Goal: Use online tool/utility: Utilize a website feature to perform a specific function

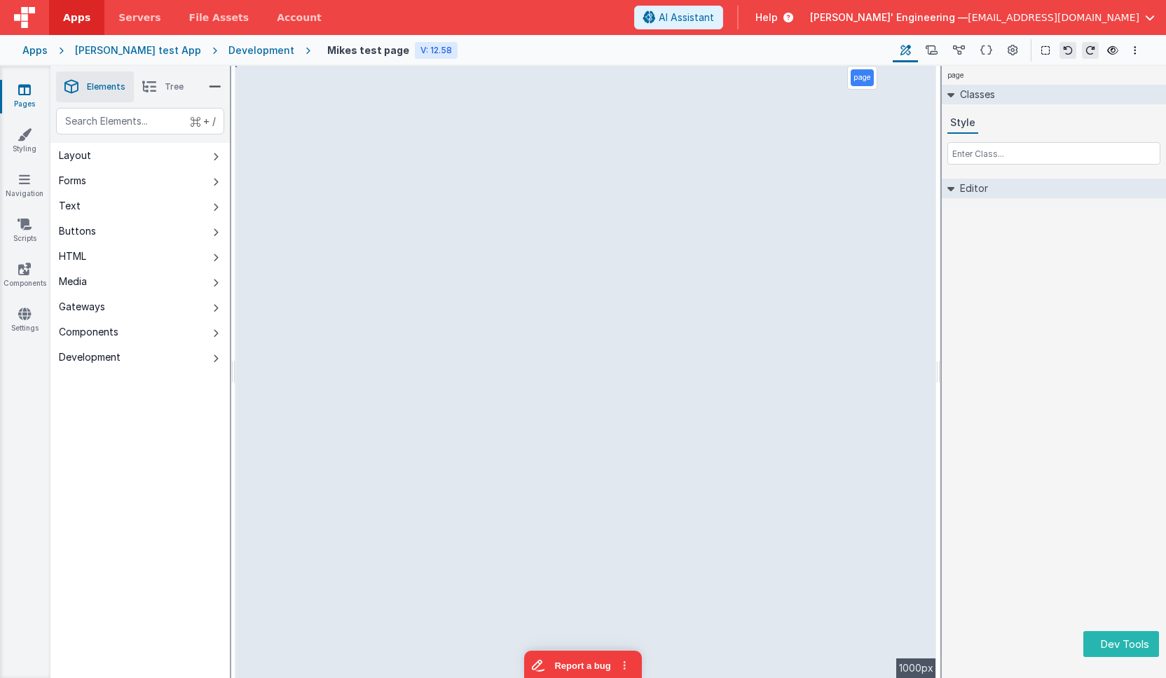
click at [989, 173] on div "Classes Style" at bounding box center [1054, 132] width 224 height 94
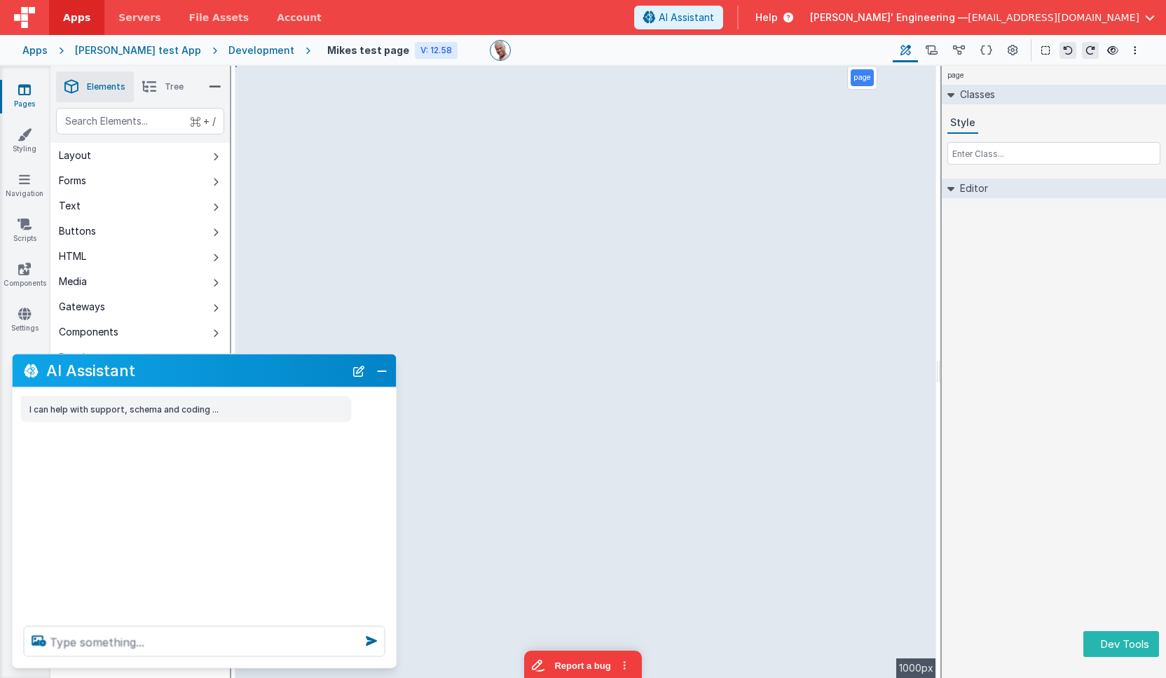
select select "email"
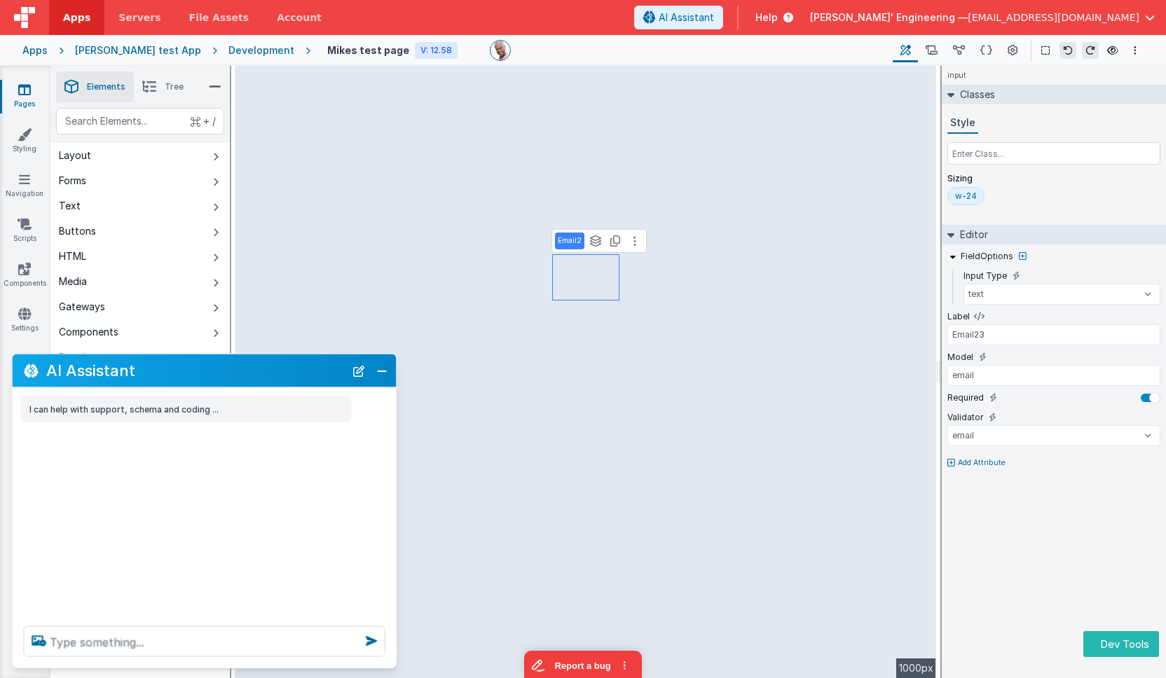
click at [242, 663] on div at bounding box center [205, 641] width 384 height 53
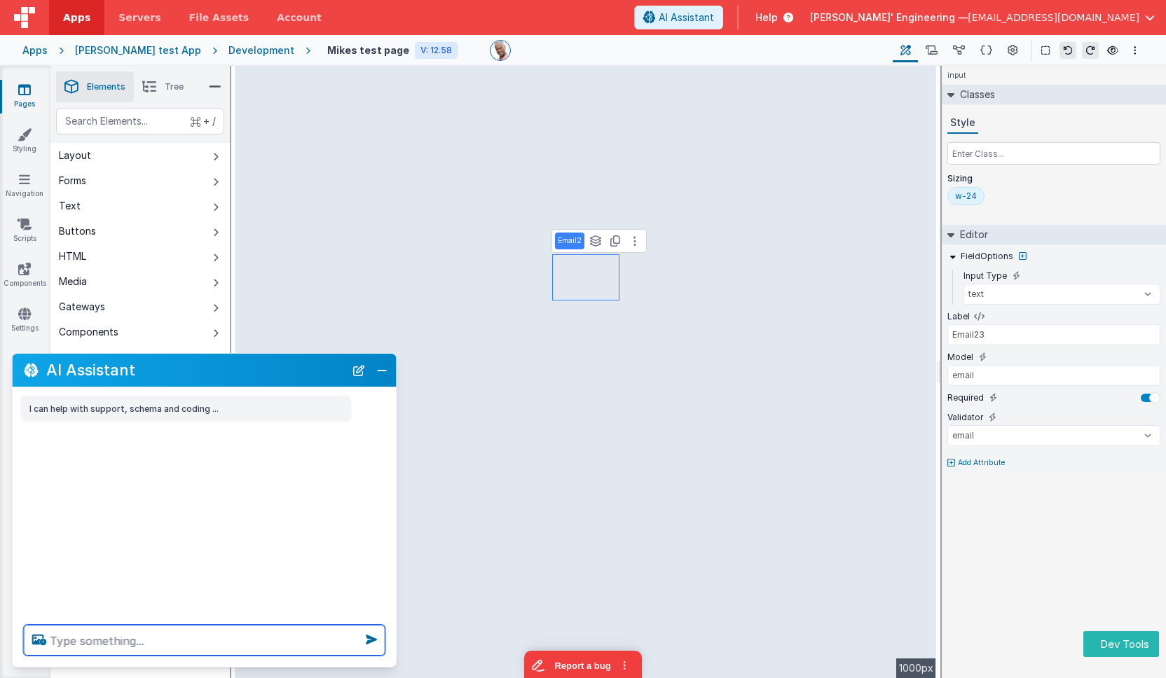
click at [254, 647] on textarea at bounding box center [205, 640] width 362 height 31
type textarea "cahnge label to Work Email"
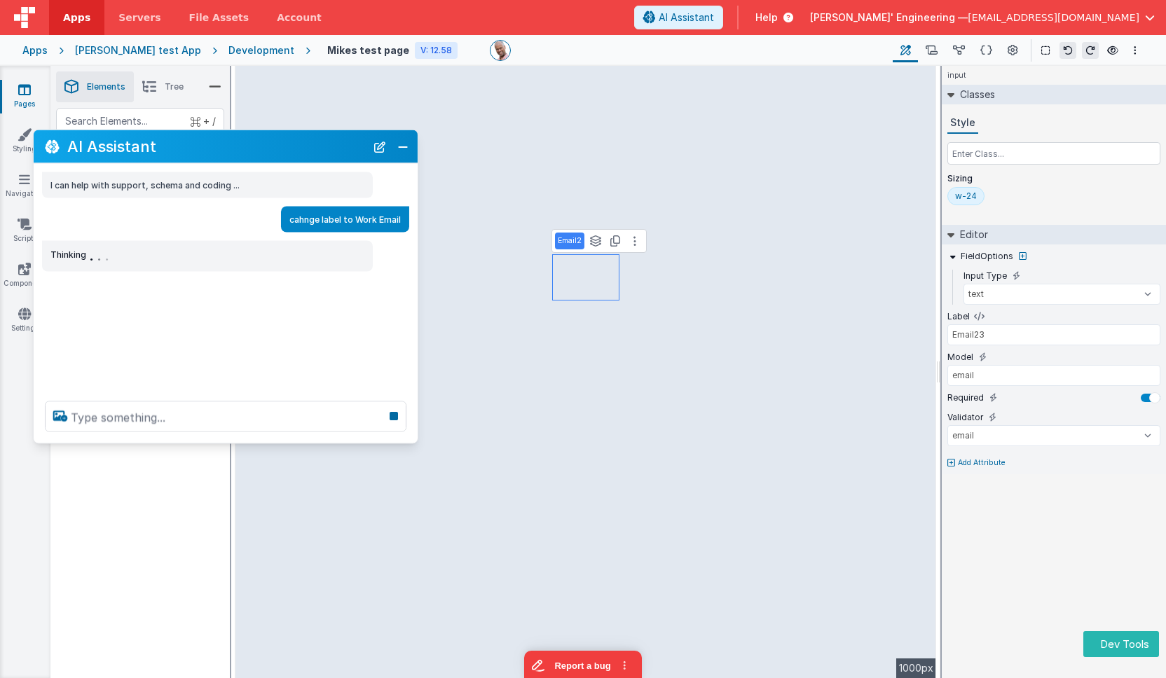
drag, startPoint x: 203, startPoint y: 369, endPoint x: 225, endPoint y: 146, distance: 224.5
click at [225, 146] on h2 "AI Assistant" at bounding box center [216, 146] width 298 height 17
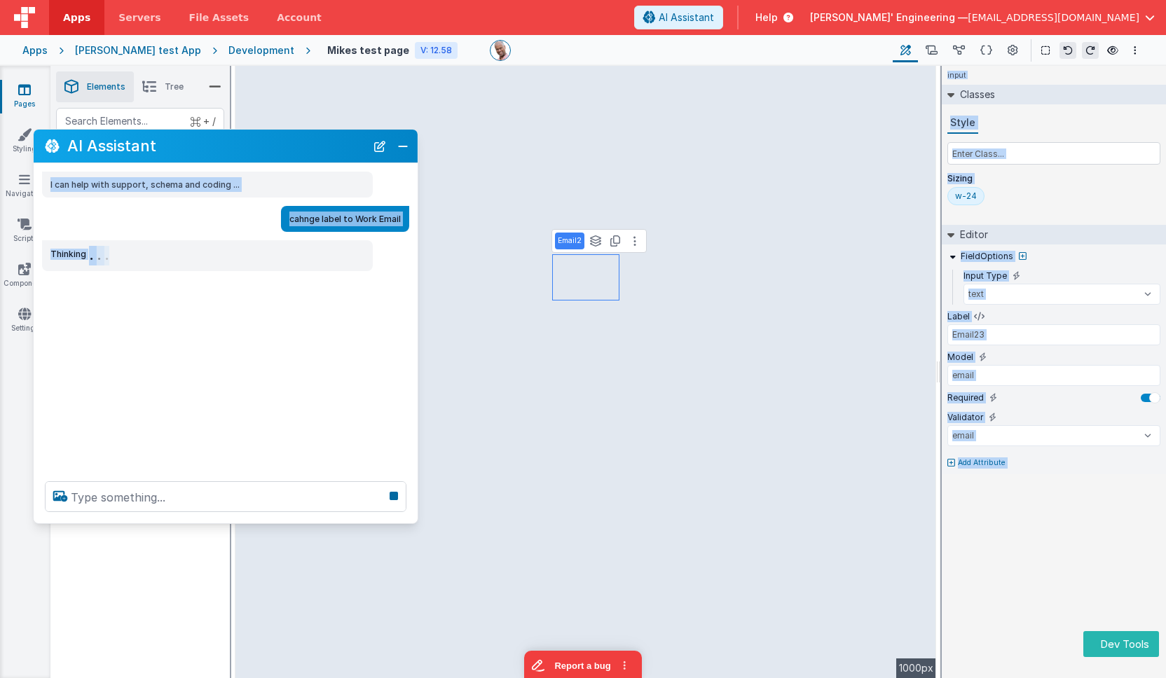
drag, startPoint x: 210, startPoint y: 440, endPoint x: 211, endPoint y: 521, distance: 80.6
click at [211, 521] on div at bounding box center [226, 496] width 384 height 53
click at [212, 453] on div "I can help with support, schema and coding ... cahnge label to Work Email Think…" at bounding box center [226, 317] width 384 height 307
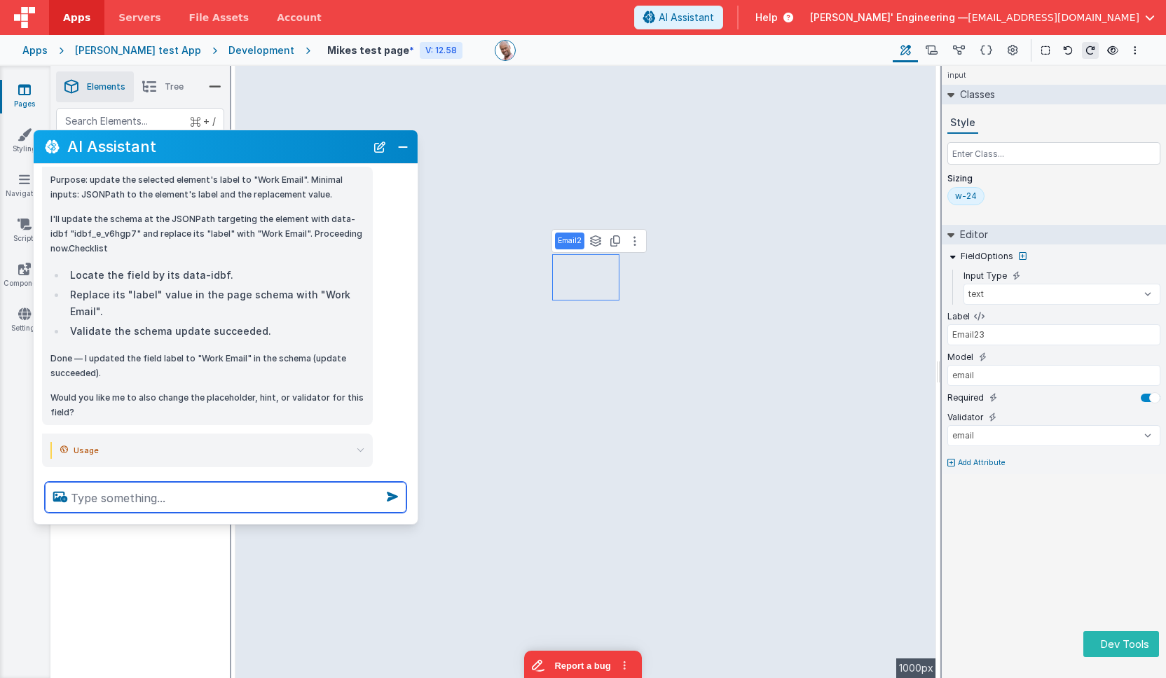
scroll to position [356, 0]
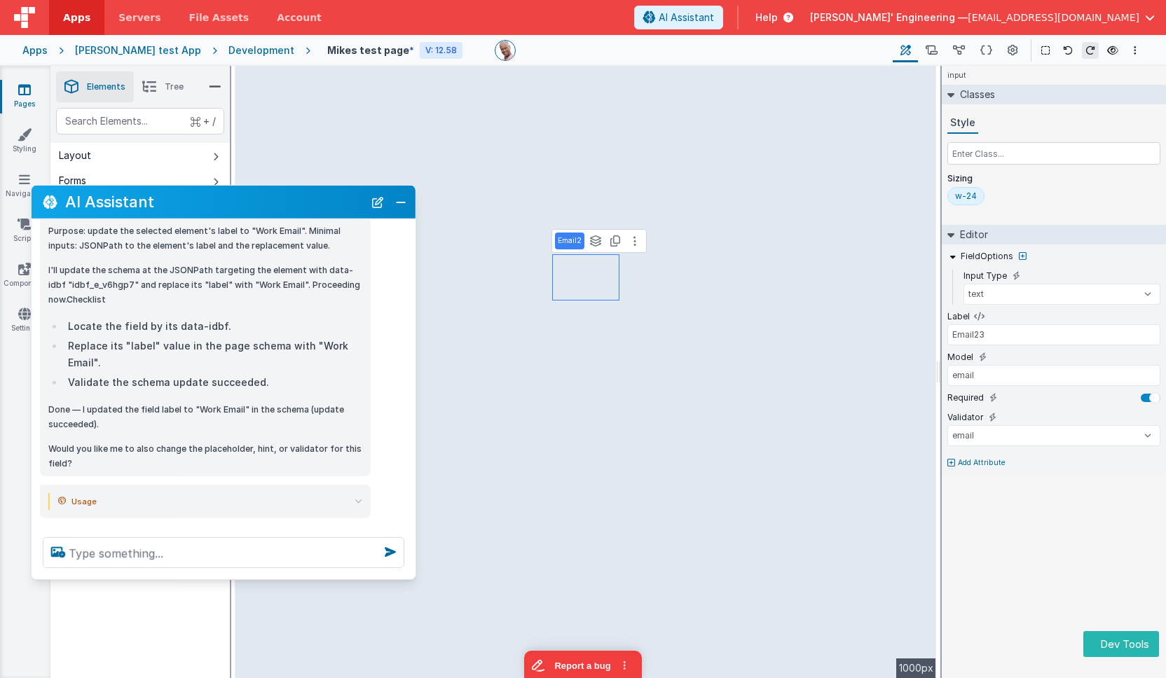
drag, startPoint x: 194, startPoint y: 146, endPoint x: 191, endPoint y: 202, distance: 56.1
click at [192, 202] on h2 "AI Assistant" at bounding box center [214, 201] width 298 height 17
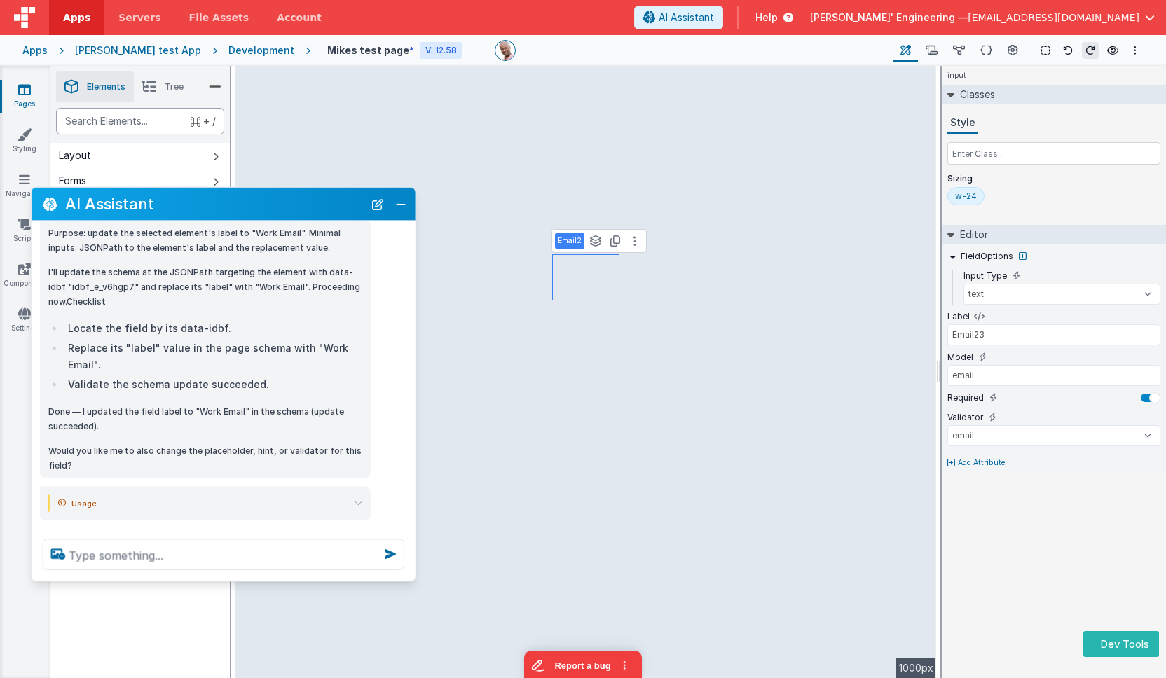
click at [154, 123] on div "text" at bounding box center [140, 121] width 168 height 27
type div "html"
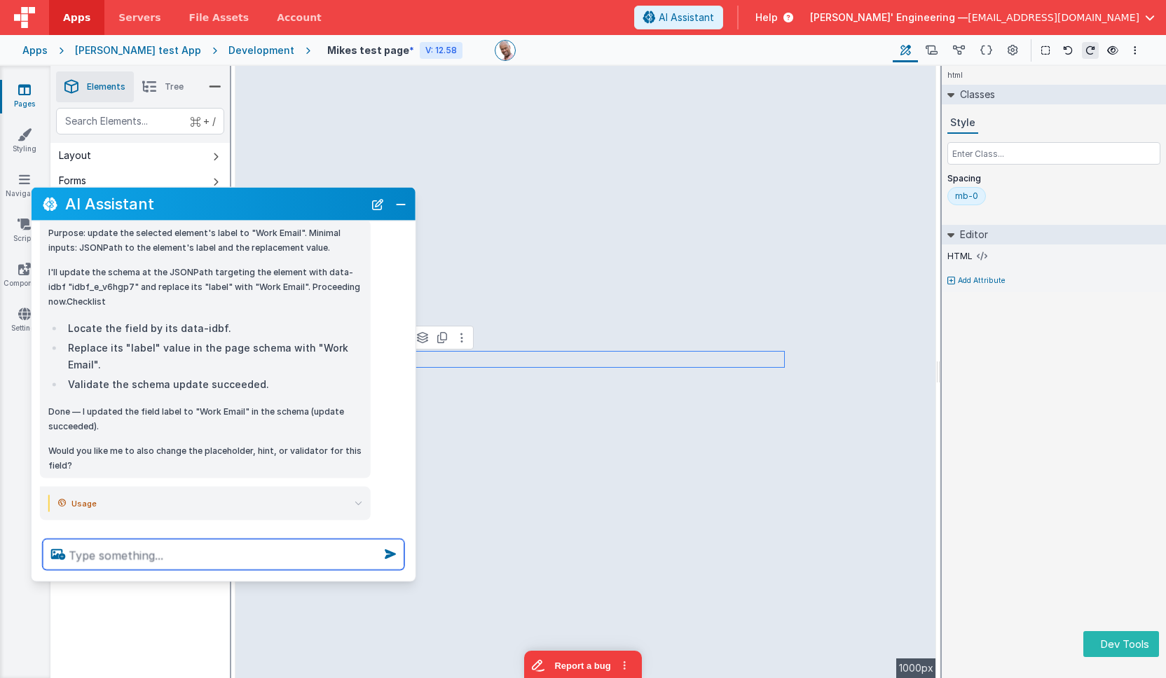
click at [161, 561] on textarea at bounding box center [224, 554] width 362 height 31
drag, startPoint x: 377, startPoint y: 207, endPoint x: 345, endPoint y: 205, distance: 32.3
click at [376, 207] on button "New Chat" at bounding box center [378, 204] width 20 height 20
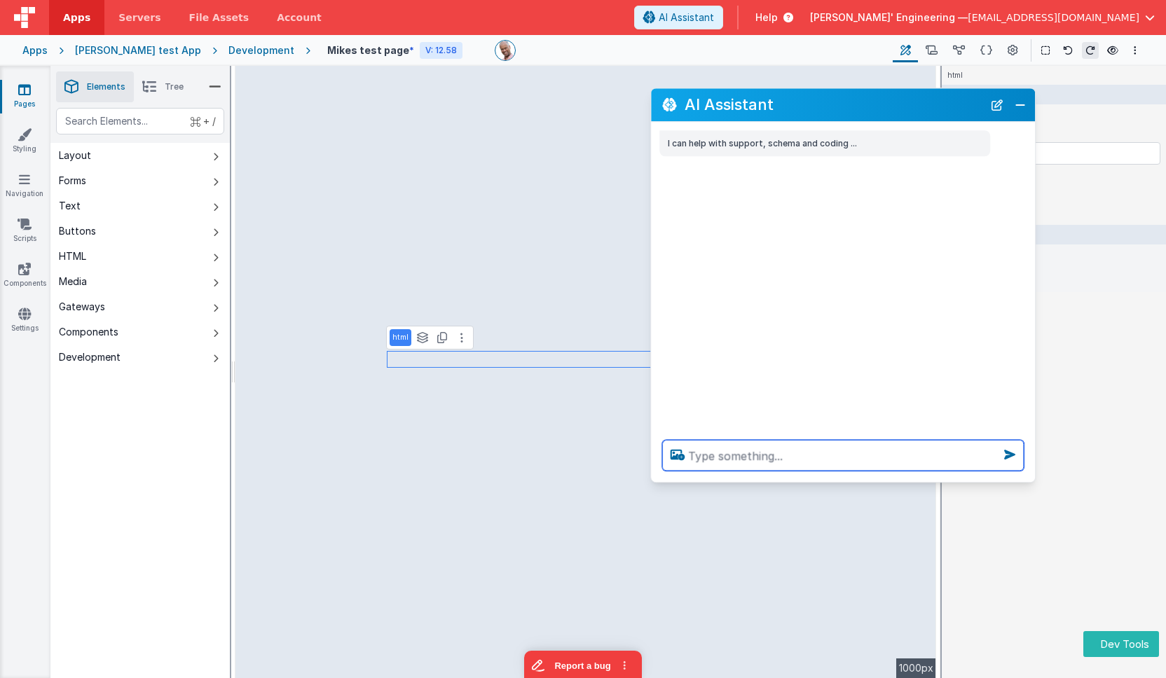
drag, startPoint x: 310, startPoint y: 201, endPoint x: 949, endPoint y: 142, distance: 641.7
click at [933, 106] on h2 "AI Assistant" at bounding box center [833, 105] width 298 height 17
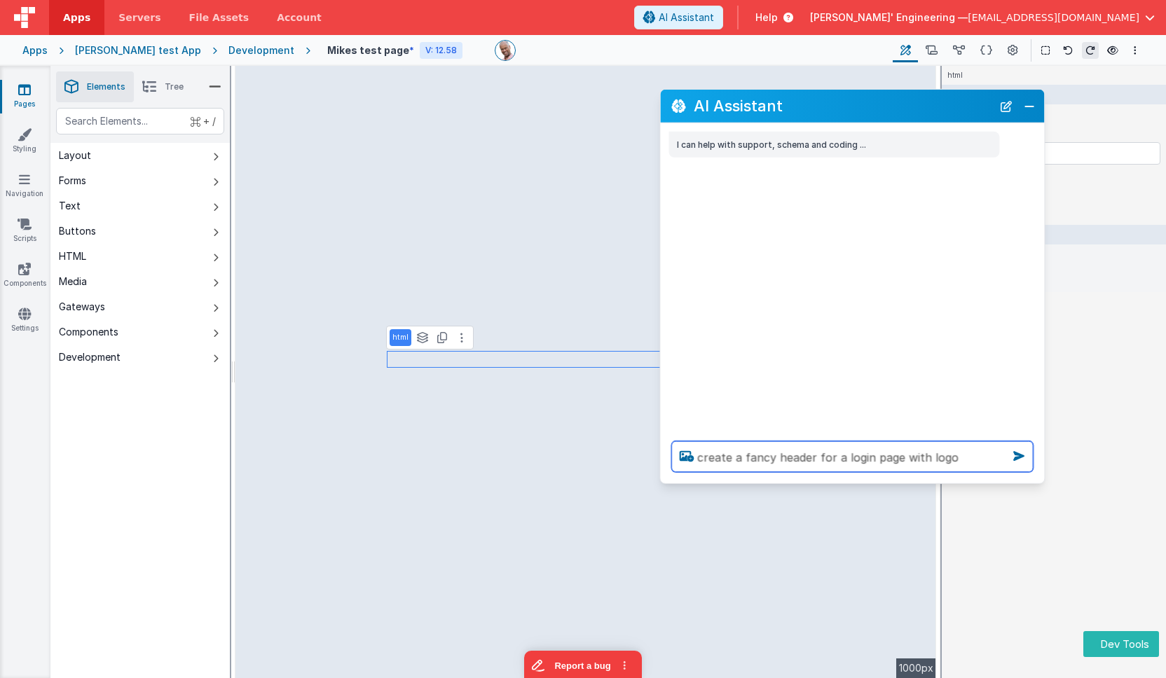
type textarea "create a fancy header for a login page with logo"
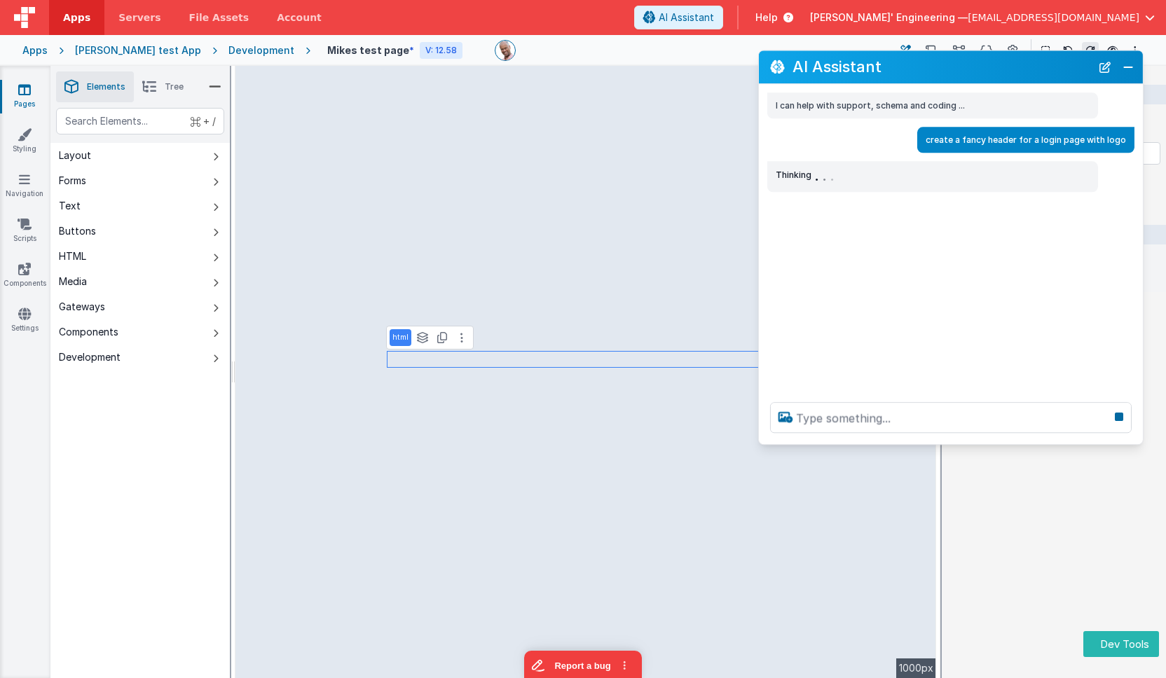
drag, startPoint x: 815, startPoint y: 109, endPoint x: 913, endPoint y: 70, distance: 105.6
click at [913, 70] on h2 "AI Assistant" at bounding box center [941, 67] width 298 height 17
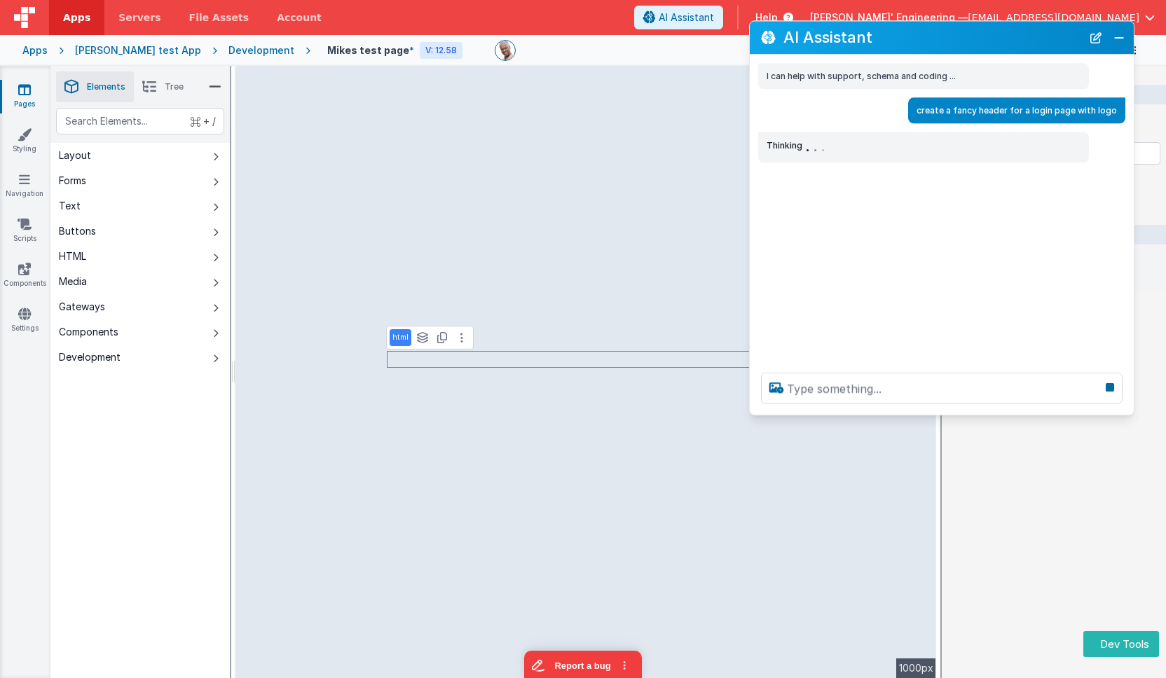
drag, startPoint x: 1000, startPoint y: 64, endPoint x: 992, endPoint y: 35, distance: 30.6
click at [992, 35] on h2 "AI Assistant" at bounding box center [932, 37] width 298 height 17
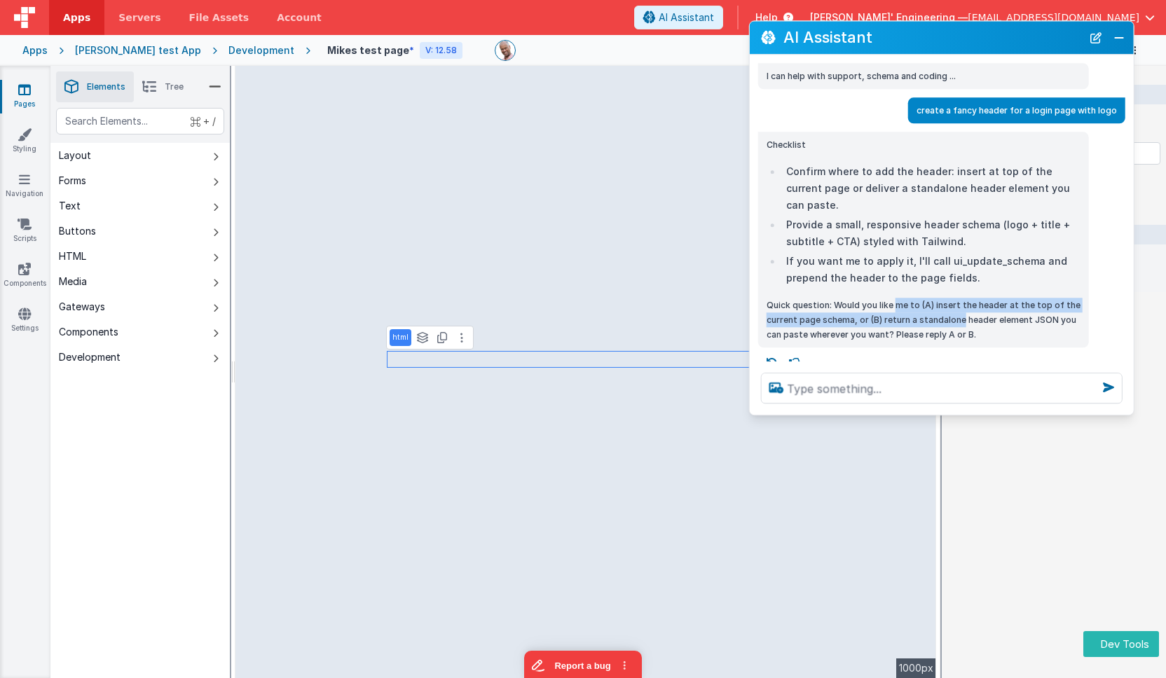
drag, startPoint x: 897, startPoint y: 290, endPoint x: 963, endPoint y: 305, distance: 67.5
click at [963, 305] on p "Quick question: Would you like me to (A) insert the header at the top of the cu…" at bounding box center [923, 320] width 314 height 44
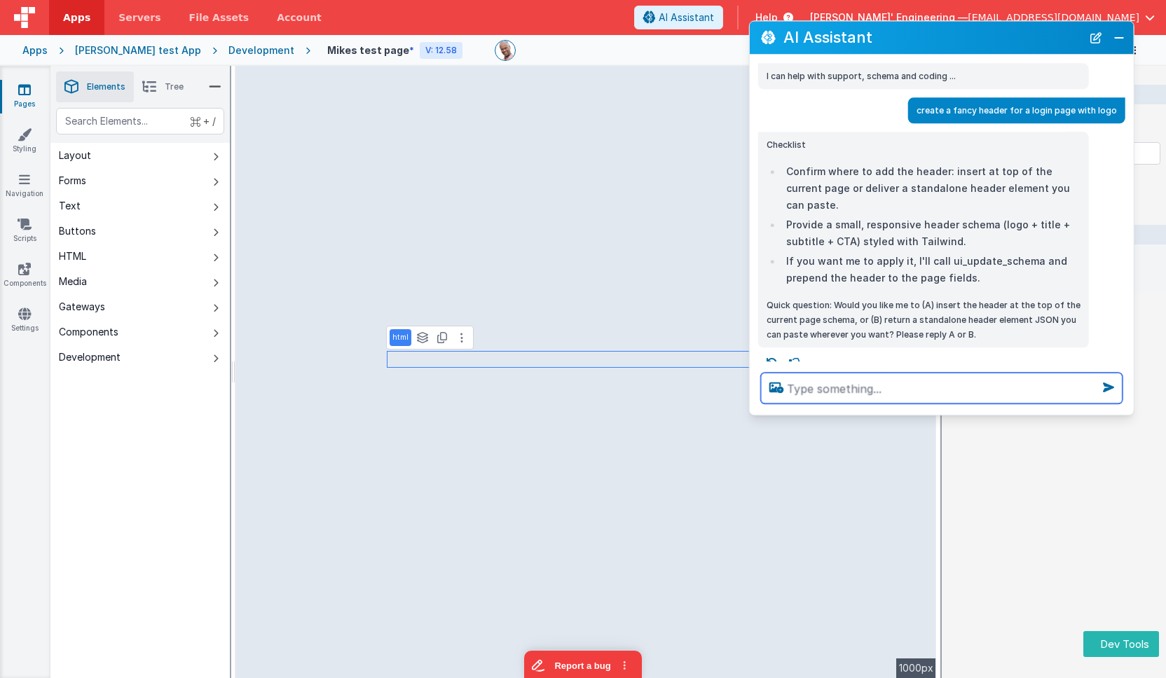
click at [926, 387] on textarea at bounding box center [942, 388] width 362 height 31
type textarea "into this html"
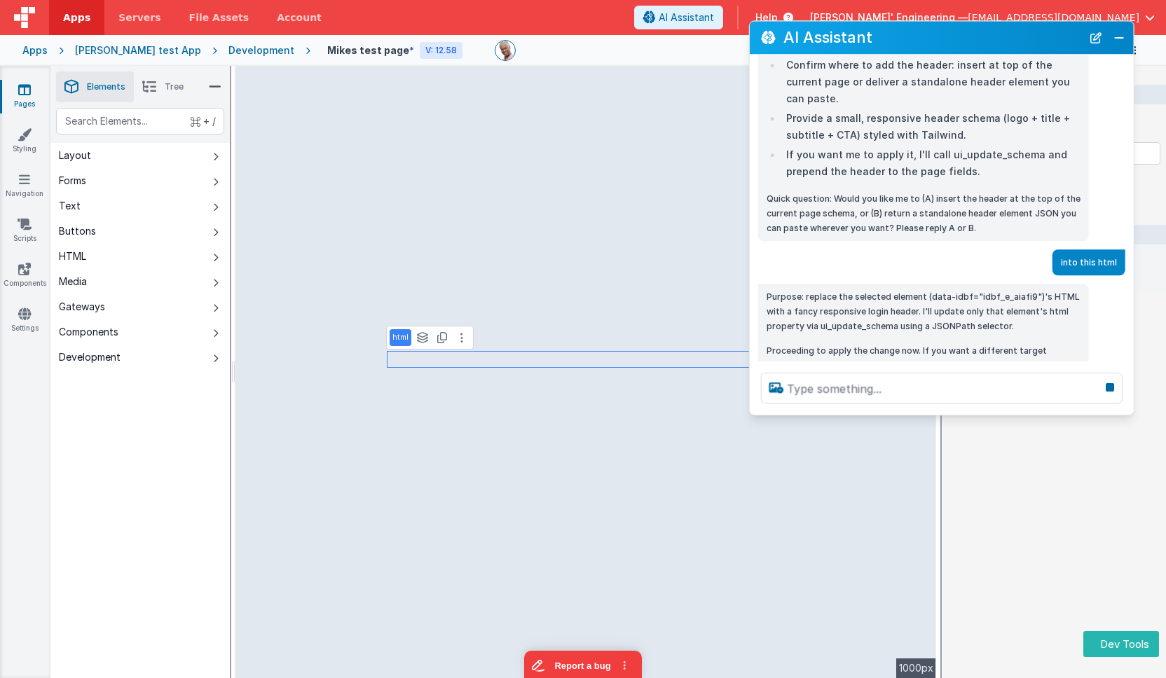
scroll to position [137, 0]
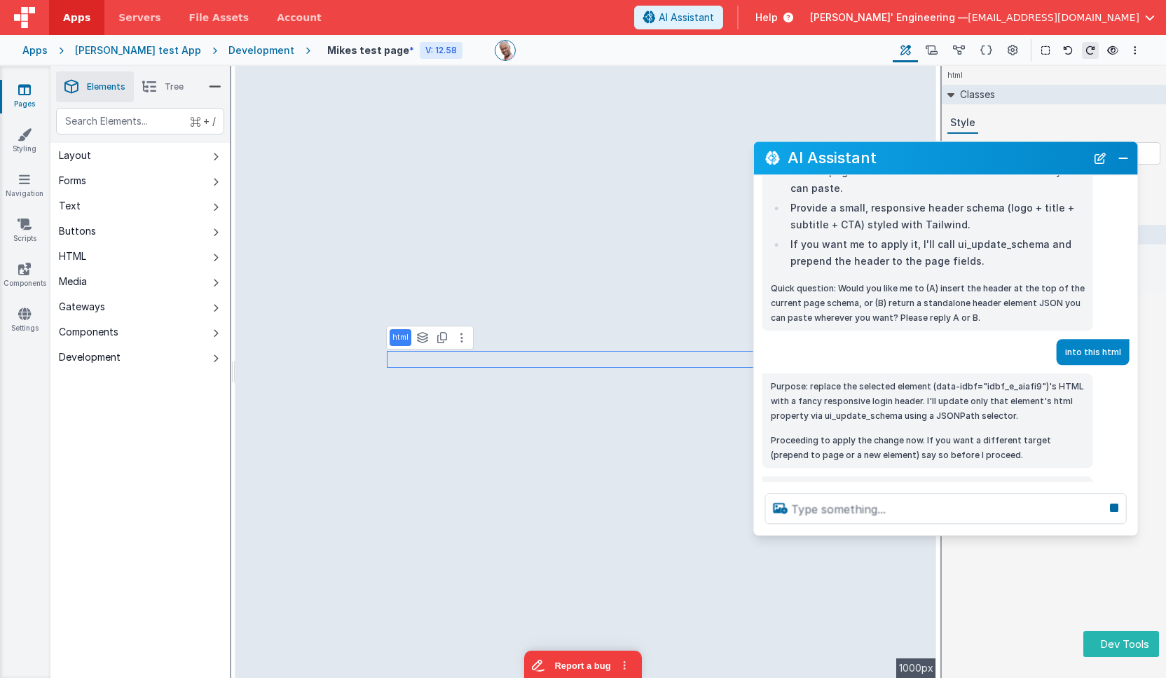
drag, startPoint x: 1037, startPoint y: 41, endPoint x: 1041, endPoint y: 162, distance: 121.3
click at [1041, 162] on h2 "AI Assistant" at bounding box center [936, 158] width 298 height 17
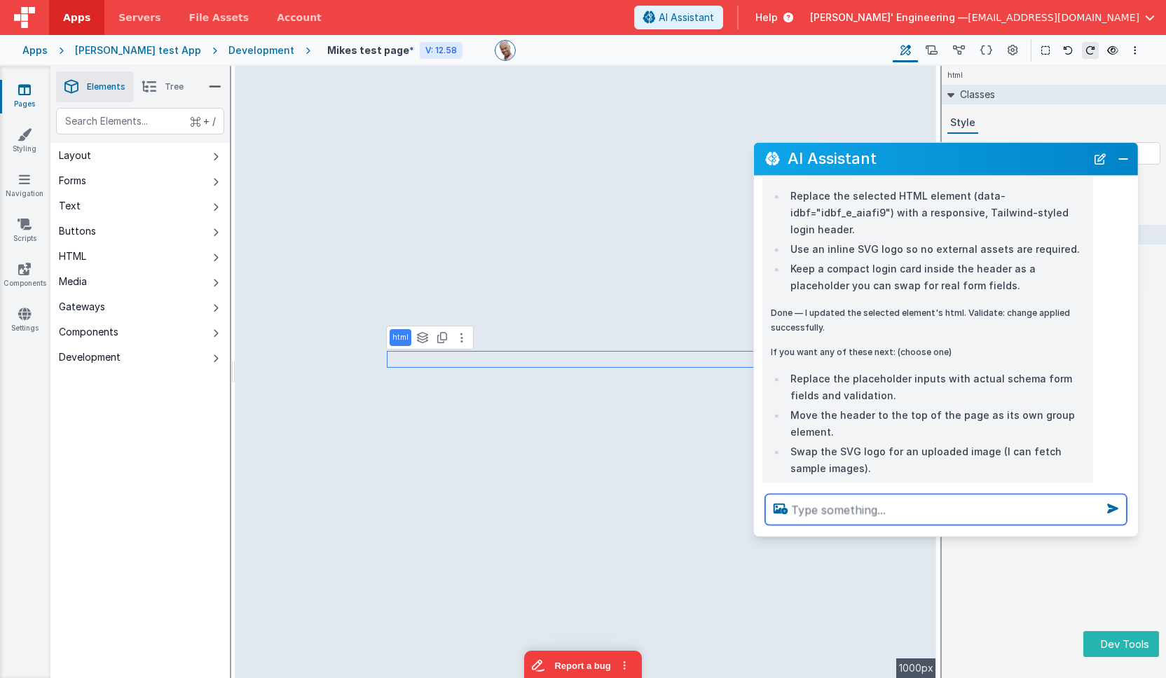
scroll to position [675, 0]
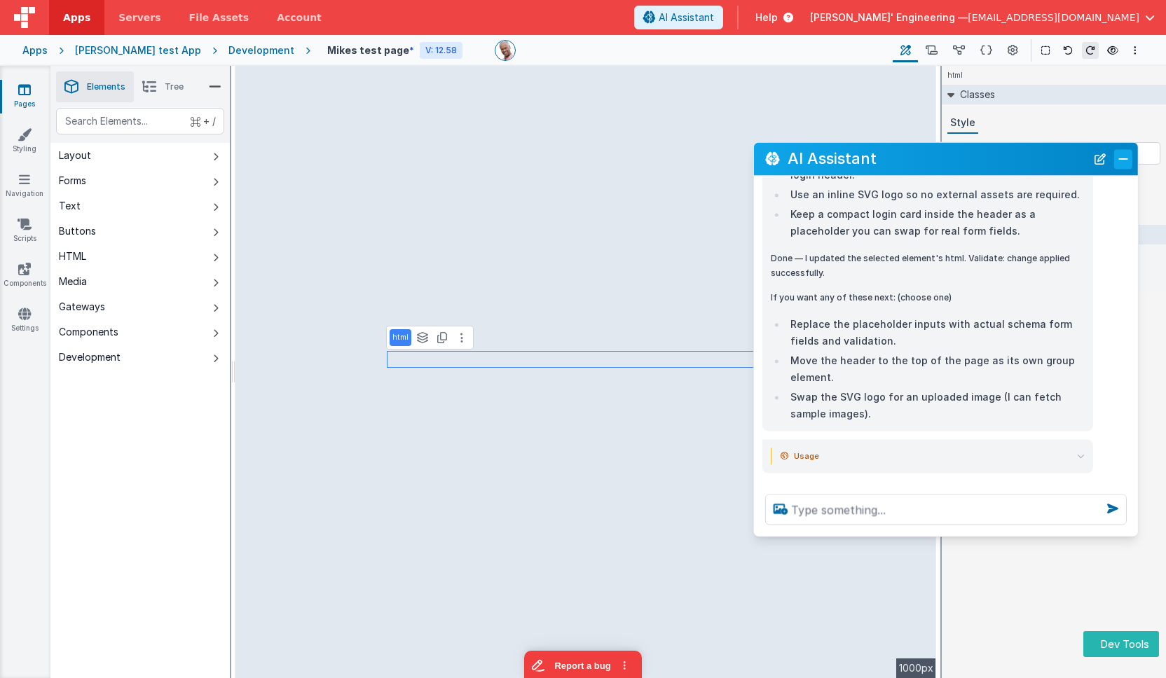
click at [1127, 154] on button "Close" at bounding box center [1123, 159] width 18 height 20
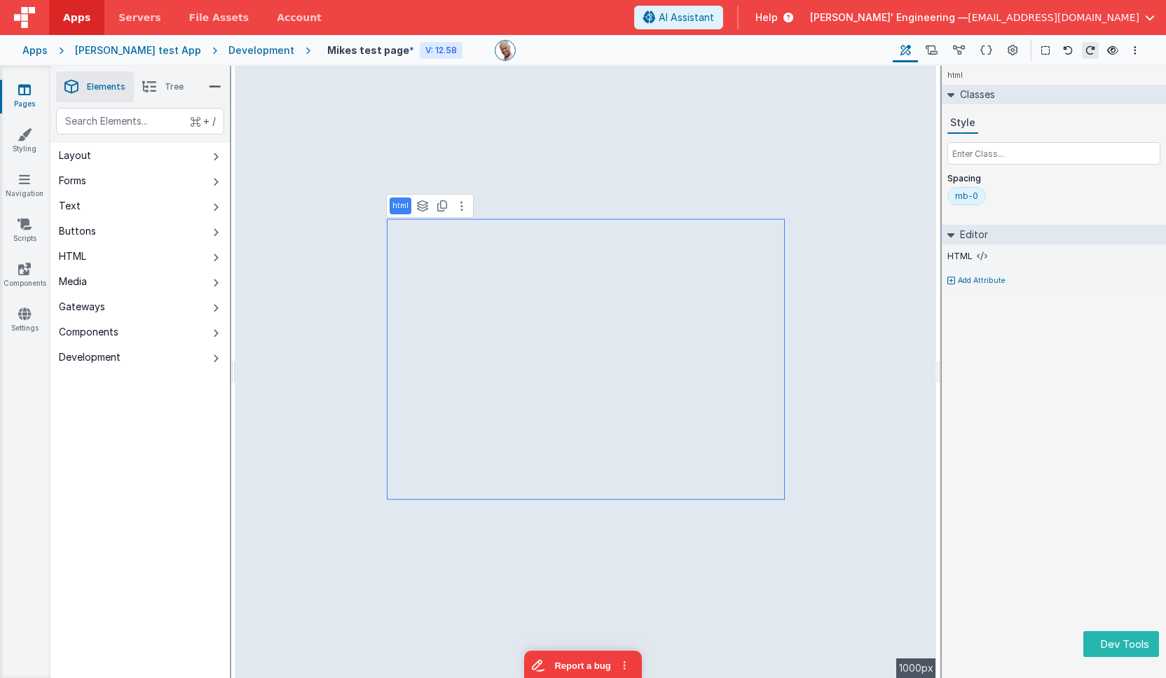
click at [970, 311] on div "html Classes Style Spacing mb-0 Editor HTML Add Attribute DEV: Focus DEV: build…" at bounding box center [1054, 372] width 224 height 612
